Goal: Task Accomplishment & Management: Manage account settings

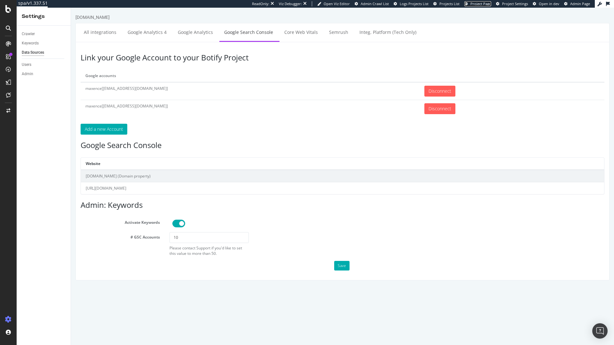
click at [486, 4] on span "Project Page" at bounding box center [480, 3] width 21 height 5
click at [186, 30] on link "Google Analytics" at bounding box center [195, 32] width 45 height 18
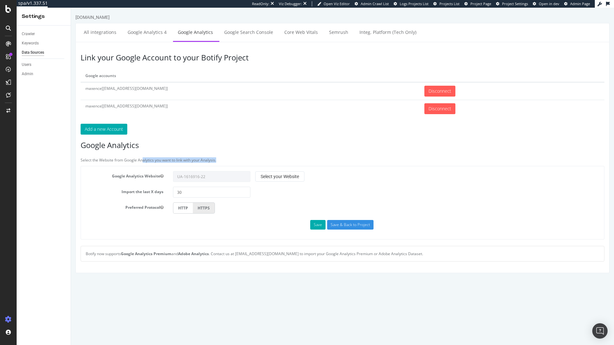
drag, startPoint x: 143, startPoint y: 160, endPoint x: 226, endPoint y: 159, distance: 83.8
click at [226, 159] on p "Select the Website from Google Analytics you want to link with your Analysis." at bounding box center [343, 159] width 524 height 5
